Goal: Information Seeking & Learning: Compare options

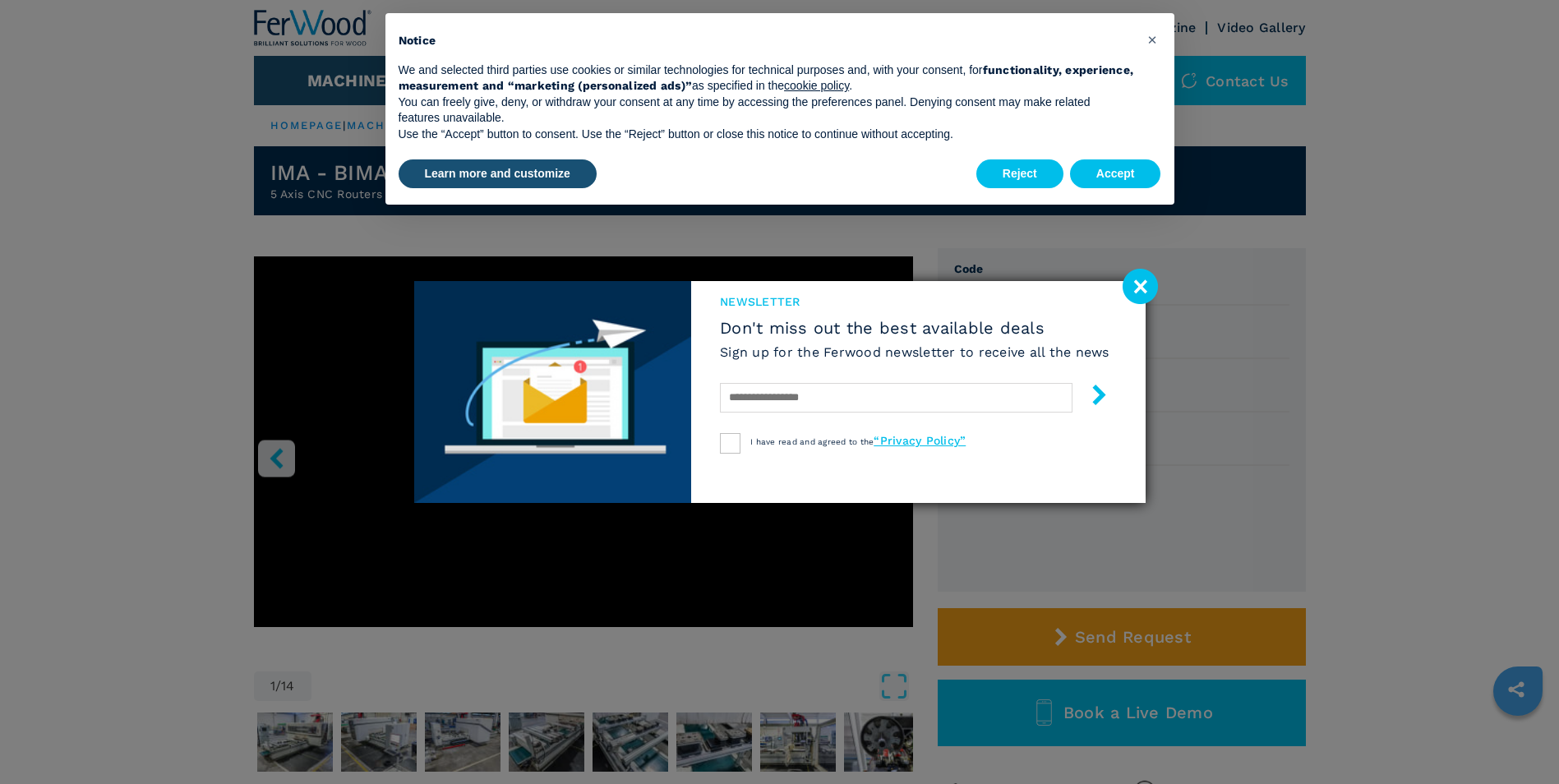
click at [1141, 285] on image at bounding box center [1140, 285] width 35 height 35
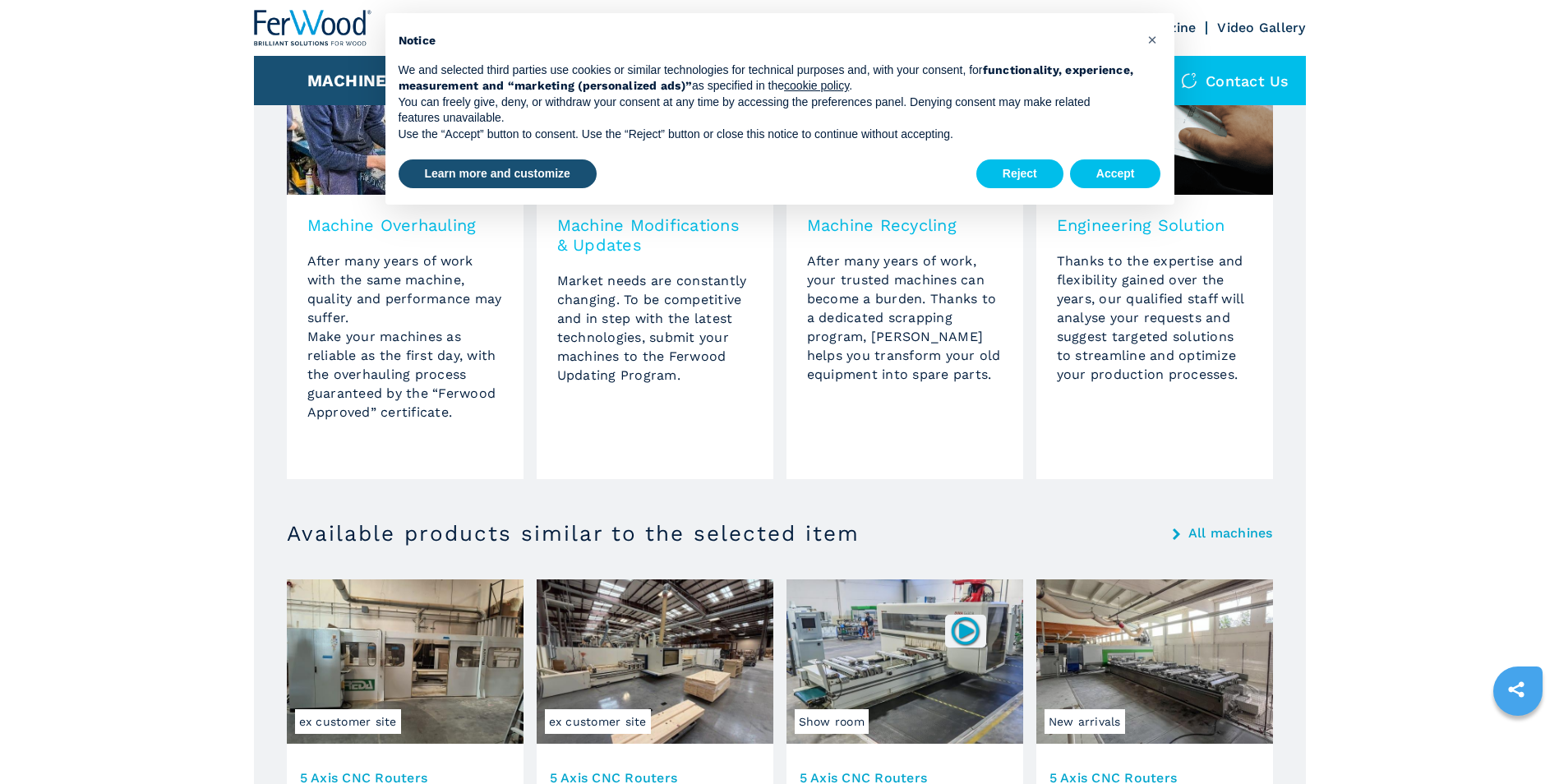
scroll to position [1478, 0]
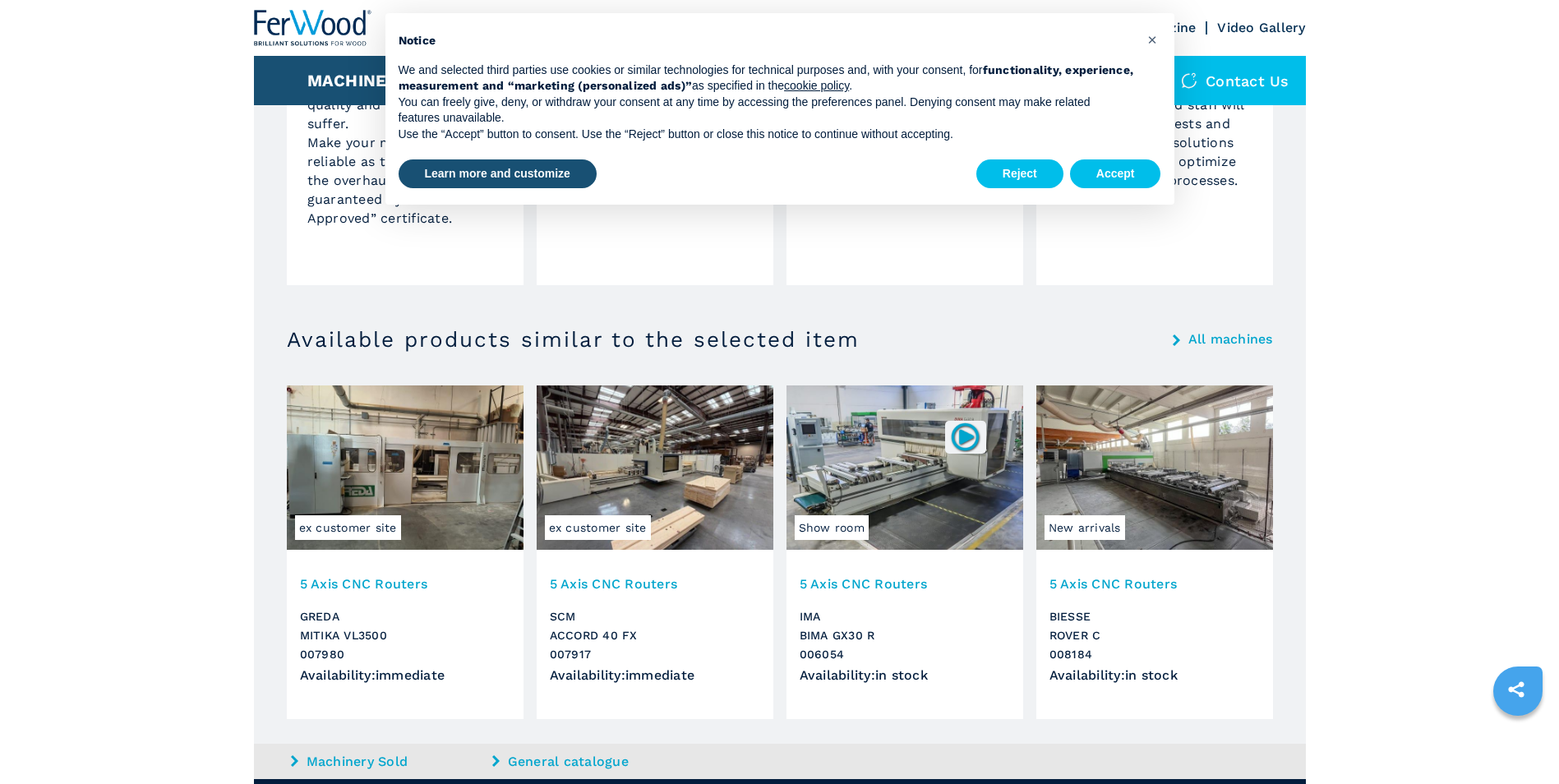
click at [622, 522] on span "ex customer site" at bounding box center [597, 527] width 106 height 25
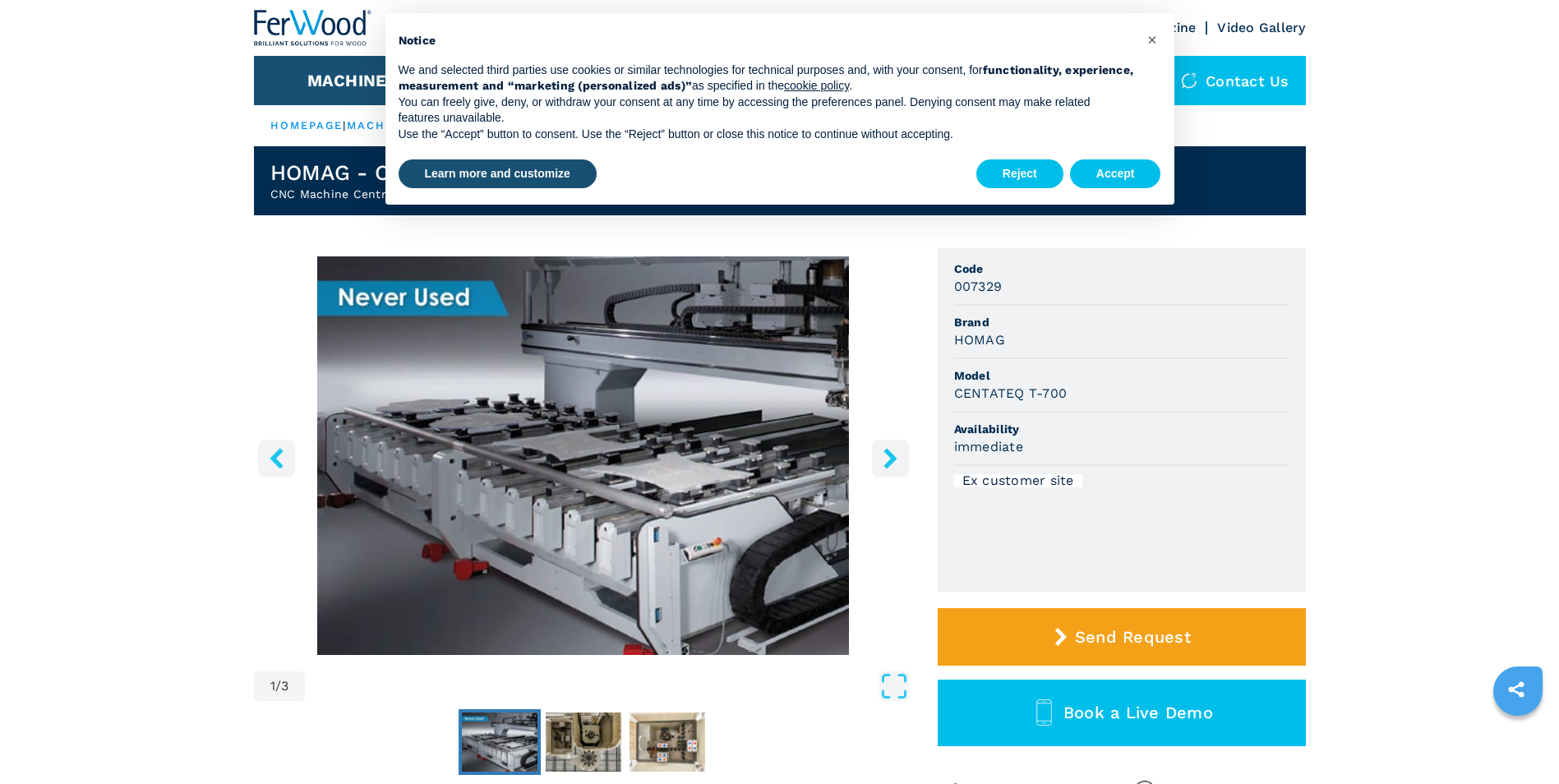
click at [892, 456] on icon "right-button" at bounding box center [890, 458] width 13 height 21
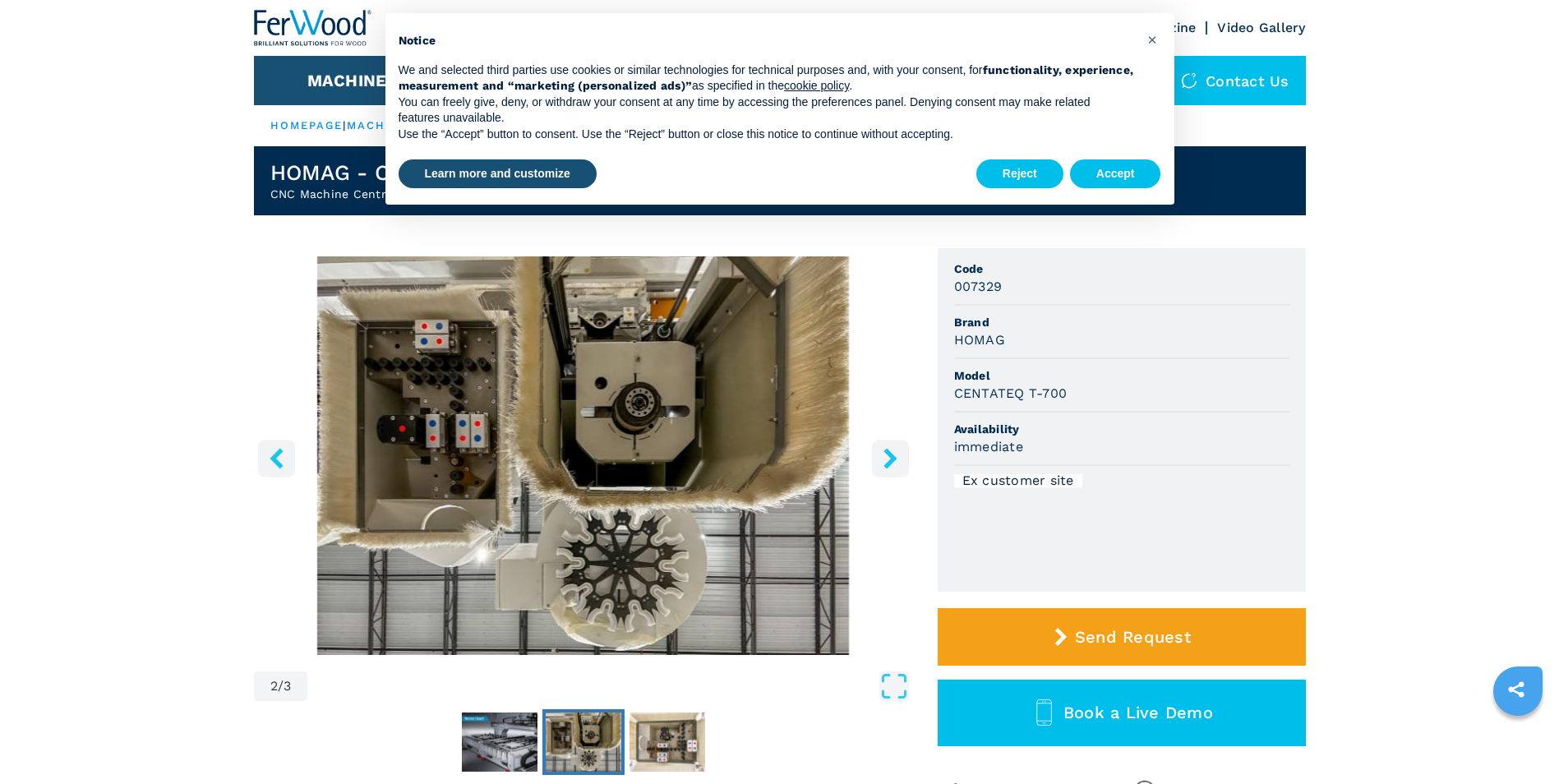
click at [892, 456] on icon "right-button" at bounding box center [890, 458] width 13 height 21
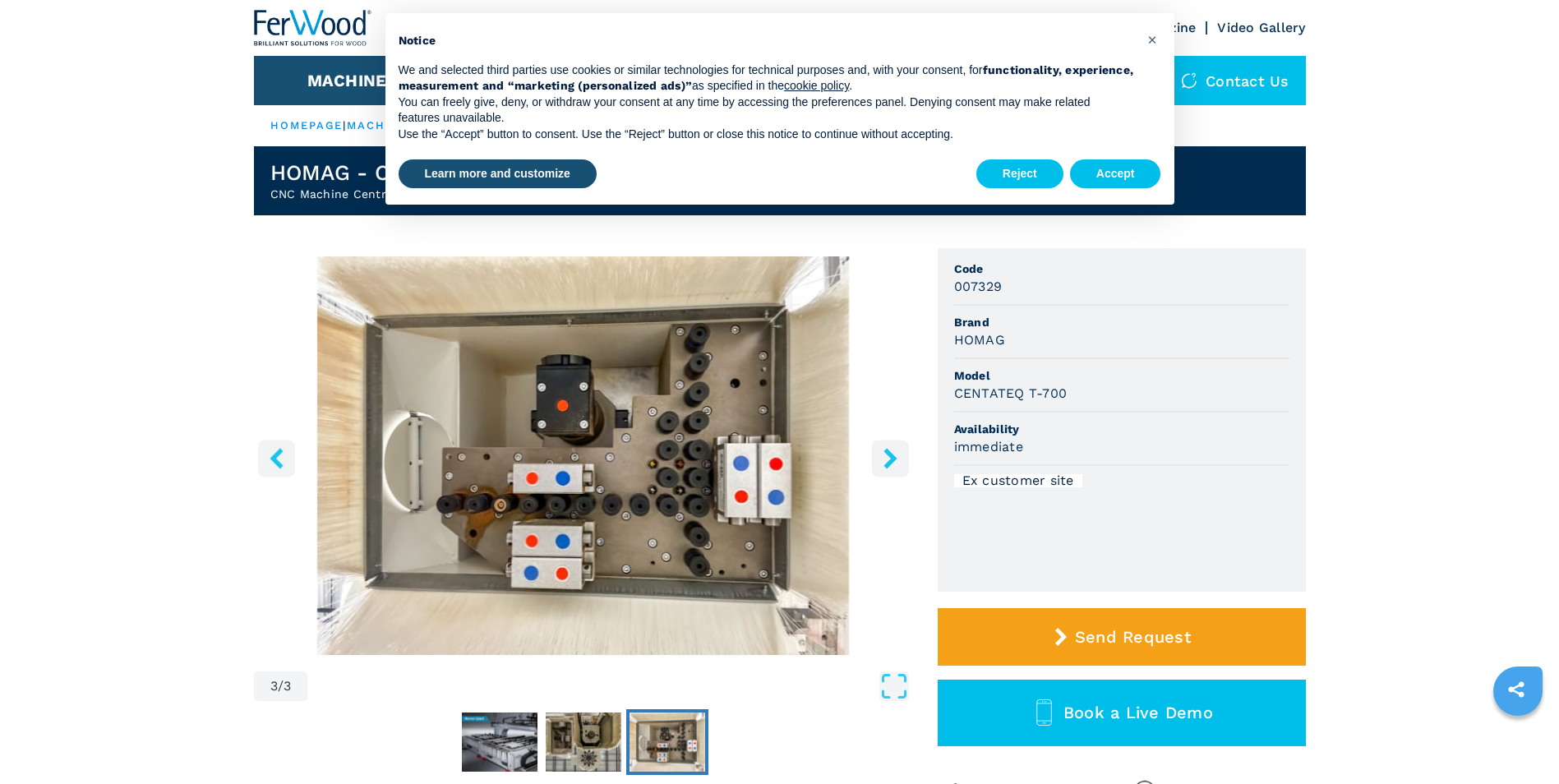
click at [892, 456] on icon "right-button" at bounding box center [890, 458] width 13 height 21
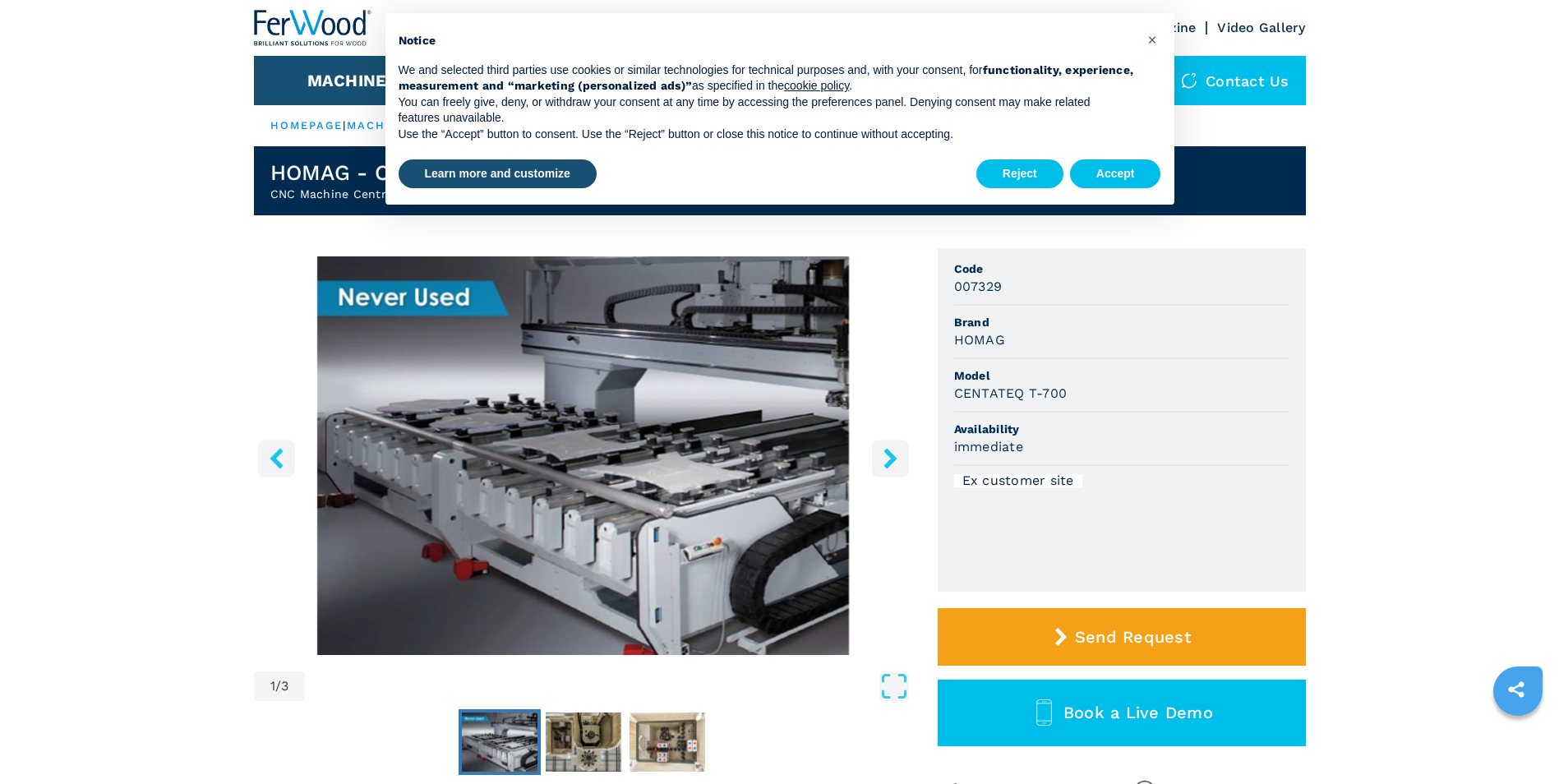
click at [892, 456] on icon "right-button" at bounding box center [890, 458] width 13 height 21
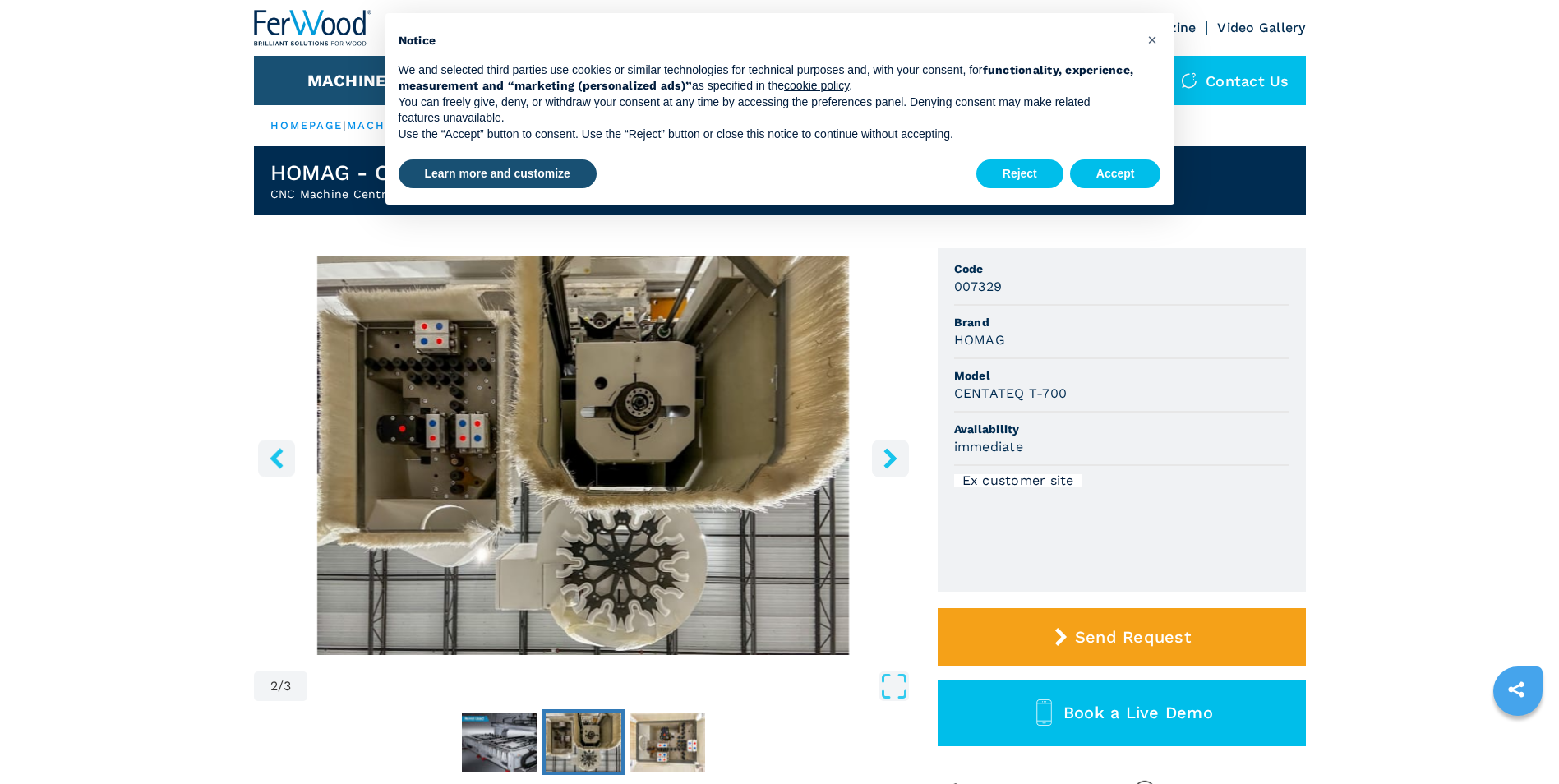
click at [892, 456] on icon "right-button" at bounding box center [890, 458] width 13 height 21
click at [884, 691] on icon "Open Fullscreen" at bounding box center [894, 686] width 29 height 29
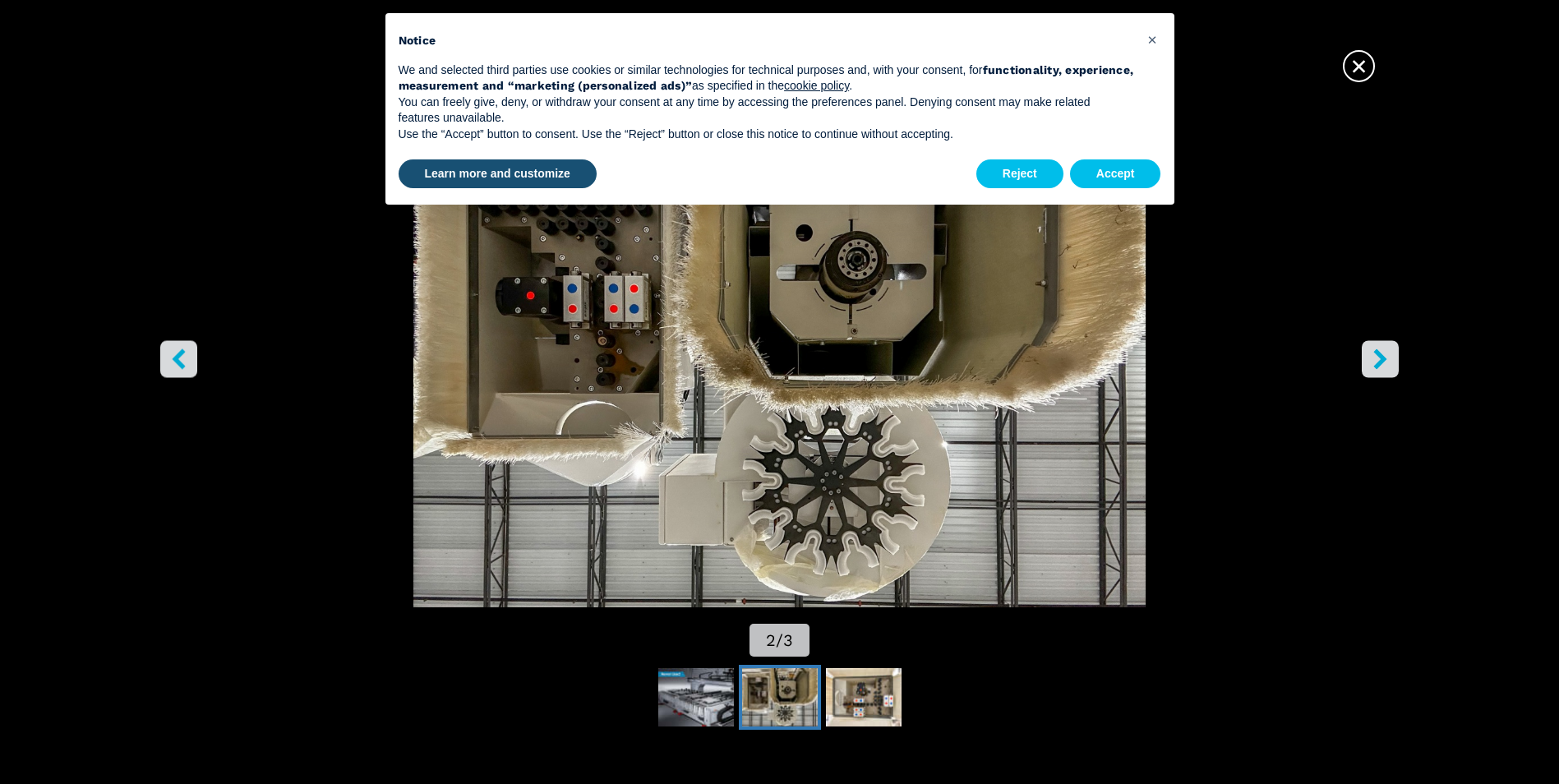
click at [1376, 365] on icon "right-button" at bounding box center [1380, 360] width 13 height 21
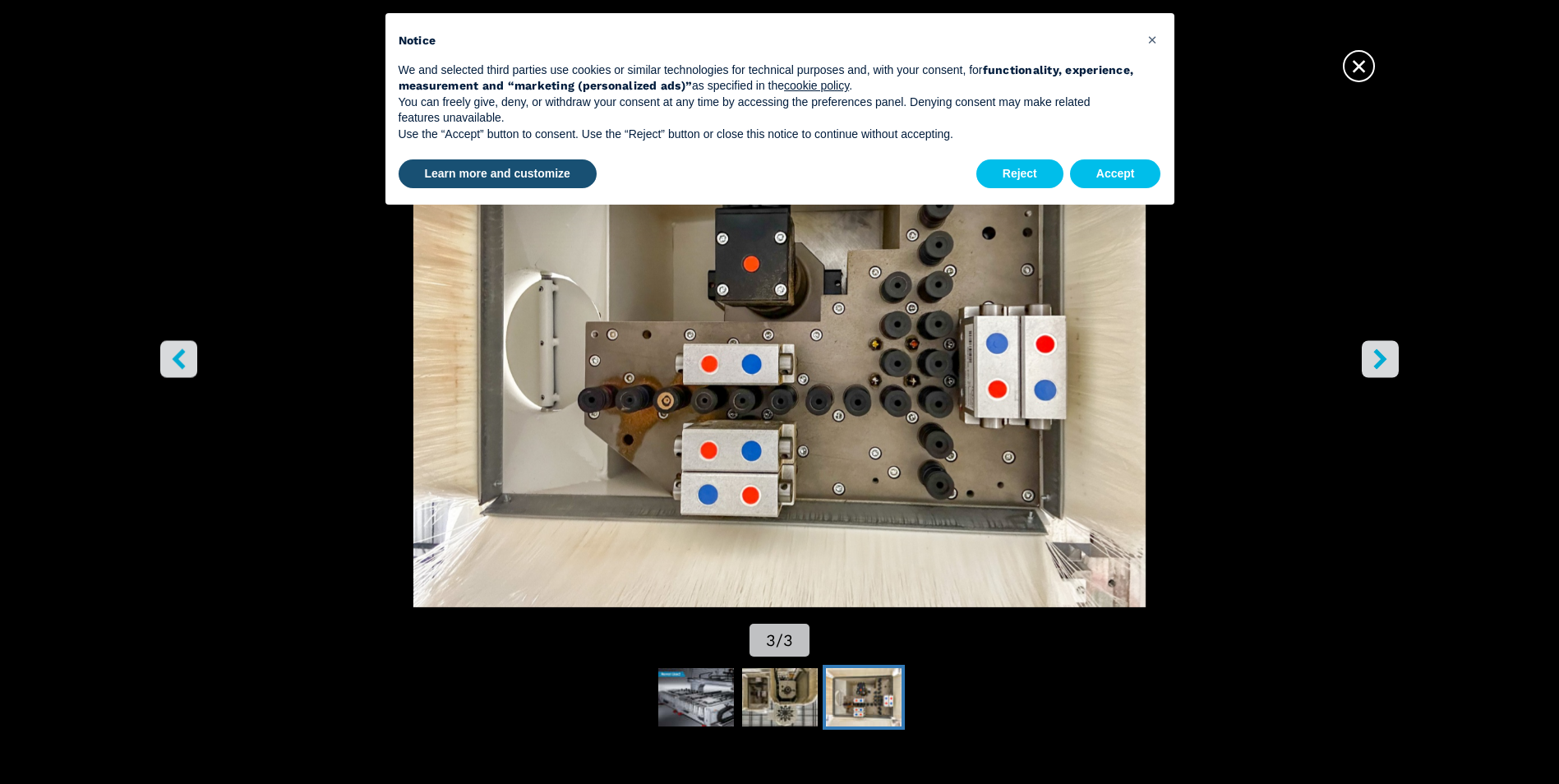
click at [1376, 365] on icon "right-button" at bounding box center [1380, 360] width 13 height 21
